Goal: Information Seeking & Learning: Learn about a topic

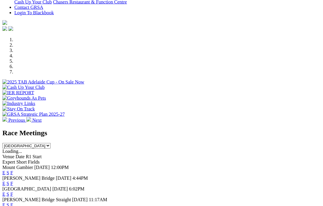
scroll to position [152, 0]
click at [13, 181] on link "F" at bounding box center [11, 183] width 3 height 5
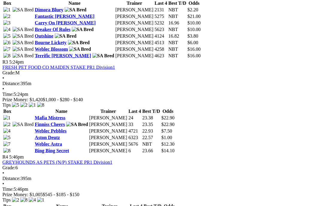
scroll to position [457, 0]
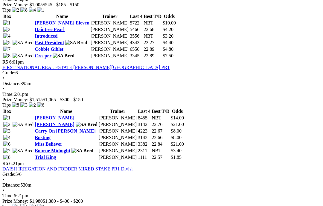
scroll to position [647, 0]
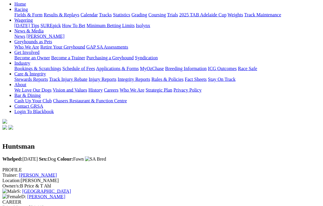
scroll to position [59, 0]
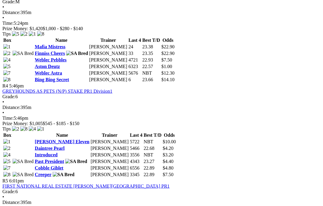
scroll to position [528, 0]
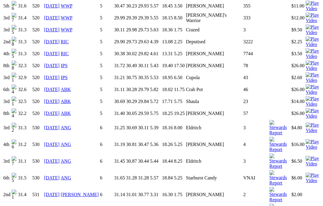
scroll to position [555, 0]
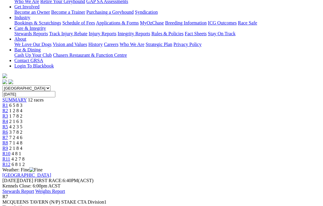
scroll to position [97, 0]
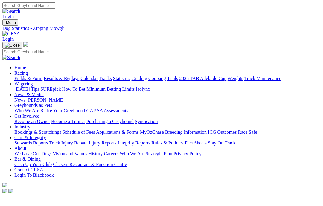
scroll to position [579, 0]
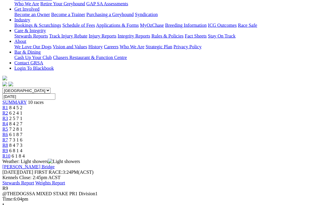
scroll to position [105, 0]
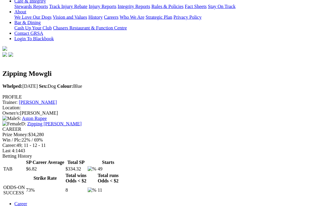
scroll to position [139, 0]
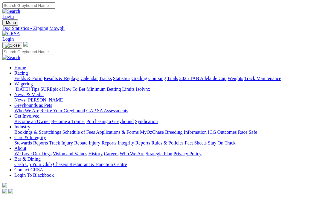
scroll to position [163, 0]
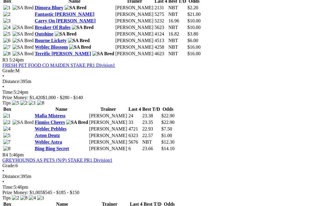
scroll to position [458, 0]
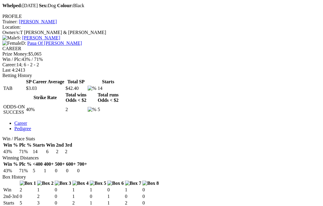
scroll to position [213, 0]
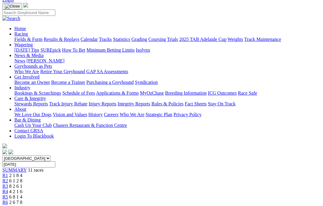
scroll to position [37, 0]
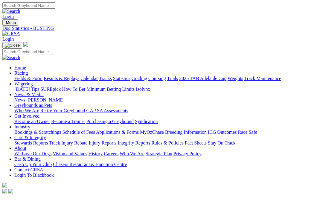
scroll to position [237, 0]
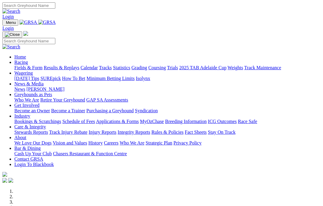
click at [46, 124] on link "Care & Integrity" at bounding box center [30, 126] width 32 height 5
click at [184, 130] on link "Rules & Policies" at bounding box center [167, 132] width 32 height 5
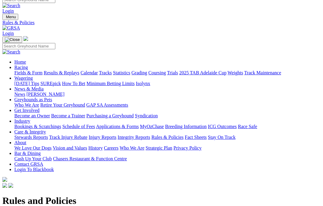
scroll to position [16, 0]
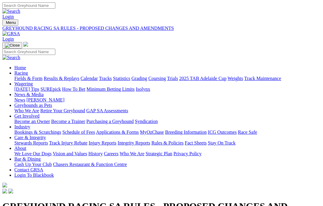
click at [150, 141] on link "Integrity Reports" at bounding box center [134, 143] width 33 height 5
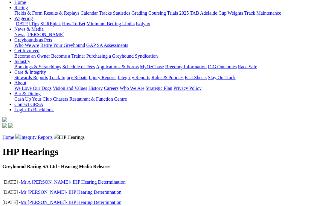
scroll to position [73, 0]
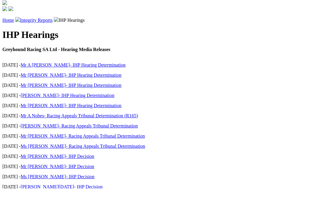
scroll to position [175, 0]
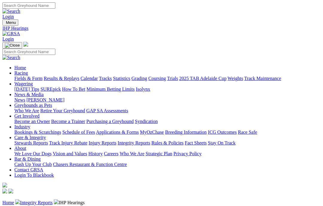
scroll to position [193, 0]
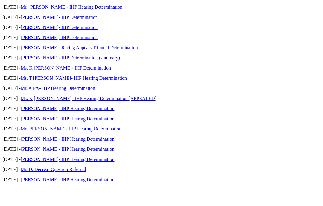
scroll to position [532, 0]
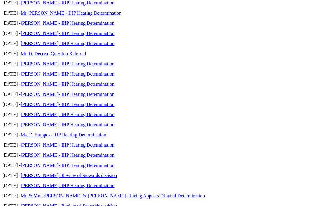
scroll to position [661, 0]
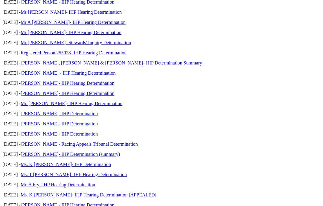
scroll to position [449, 0]
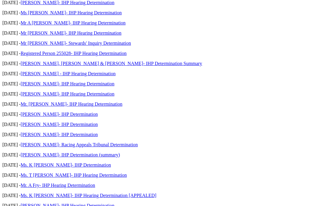
click at [38, 203] on link "Mr Gavin Harris- IHP Hearing Determination" at bounding box center [68, 205] width 94 height 5
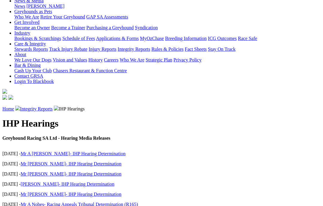
scroll to position [94, 0]
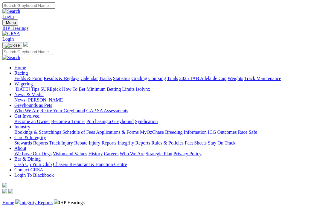
scroll to position [94, 0]
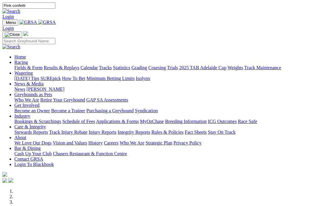
type input "Pink confetti"
click at [20, 10] on link at bounding box center [11, 11] width 18 height 5
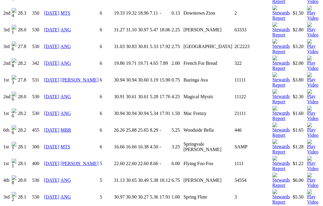
scroll to position [813, 0]
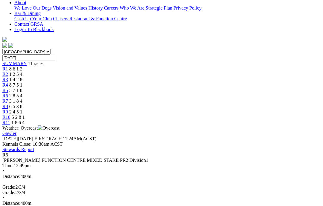
scroll to position [153, 0]
